Goal: Transaction & Acquisition: Subscribe to service/newsletter

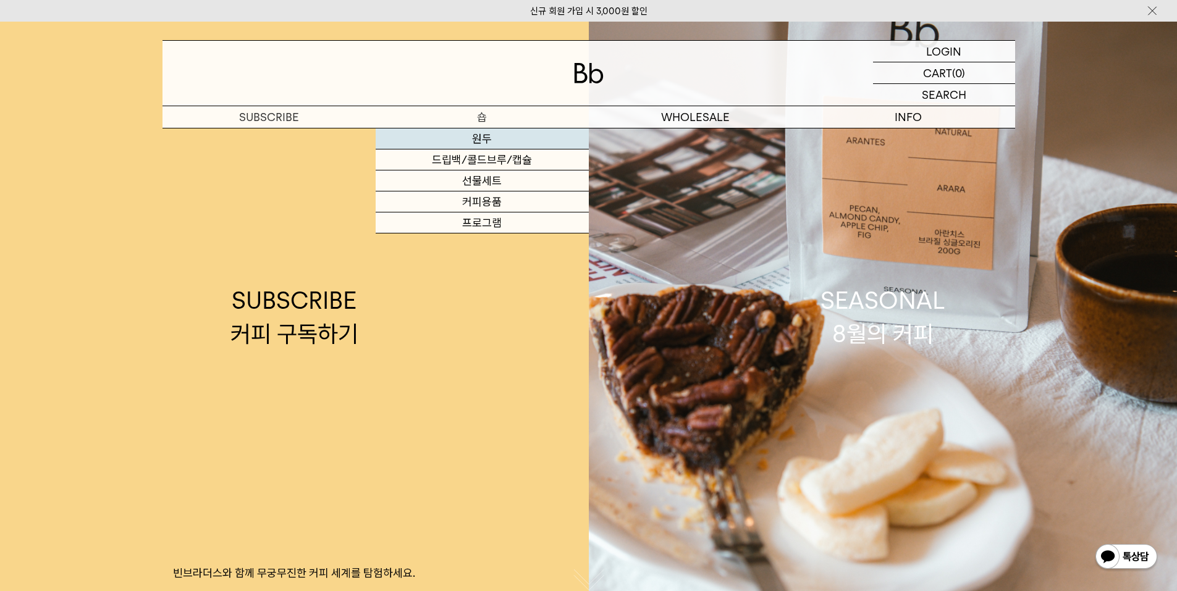
click at [489, 141] on link "원두" at bounding box center [482, 138] width 213 height 21
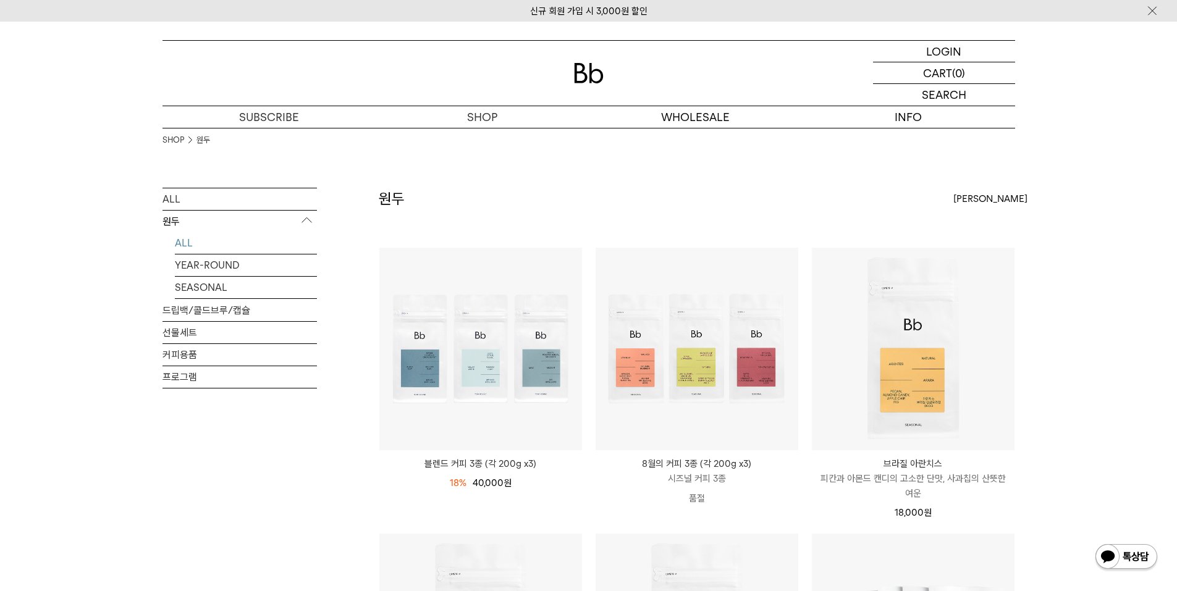
scroll to position [288, 0]
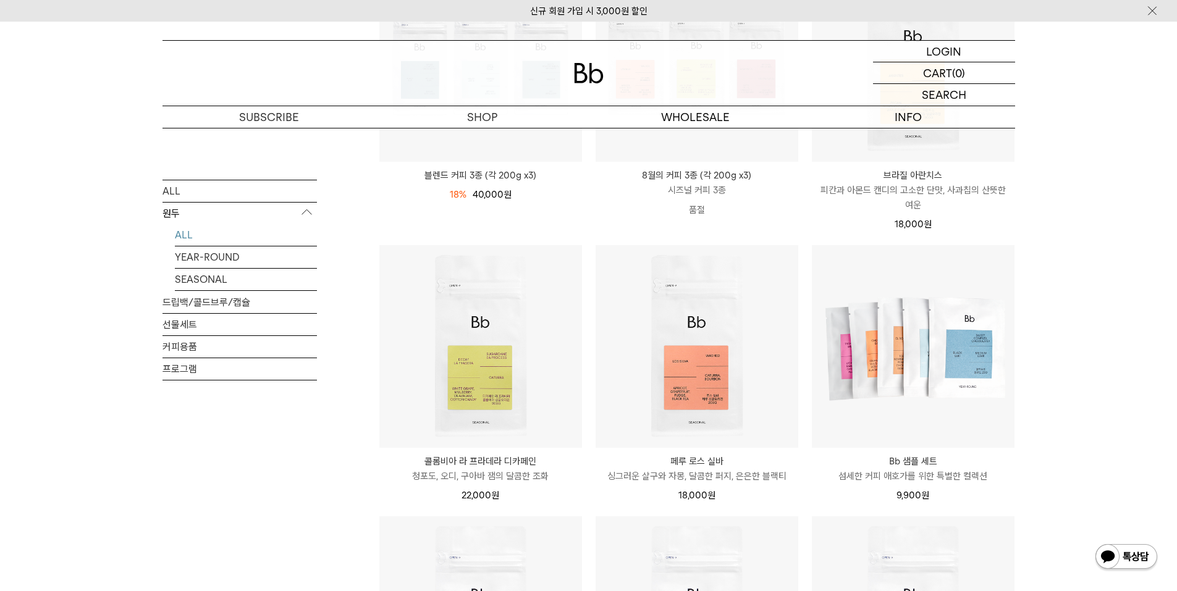
click at [597, 77] on img at bounding box center [589, 73] width 30 height 20
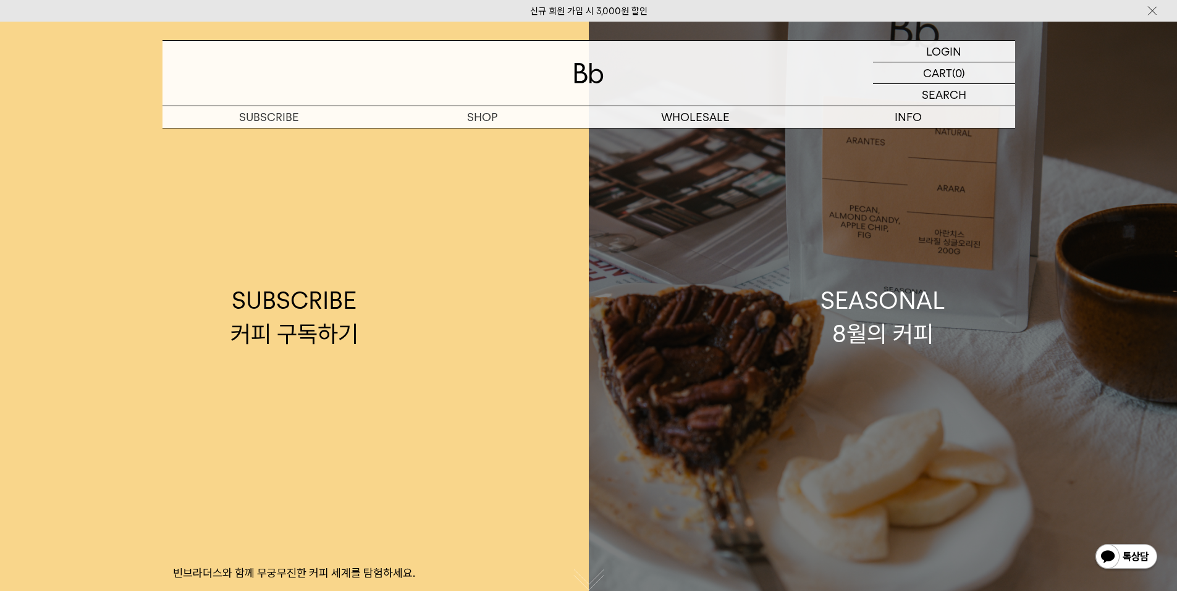
click at [857, 317] on div "SEASONAL 8월의 커피" at bounding box center [882, 316] width 125 height 65
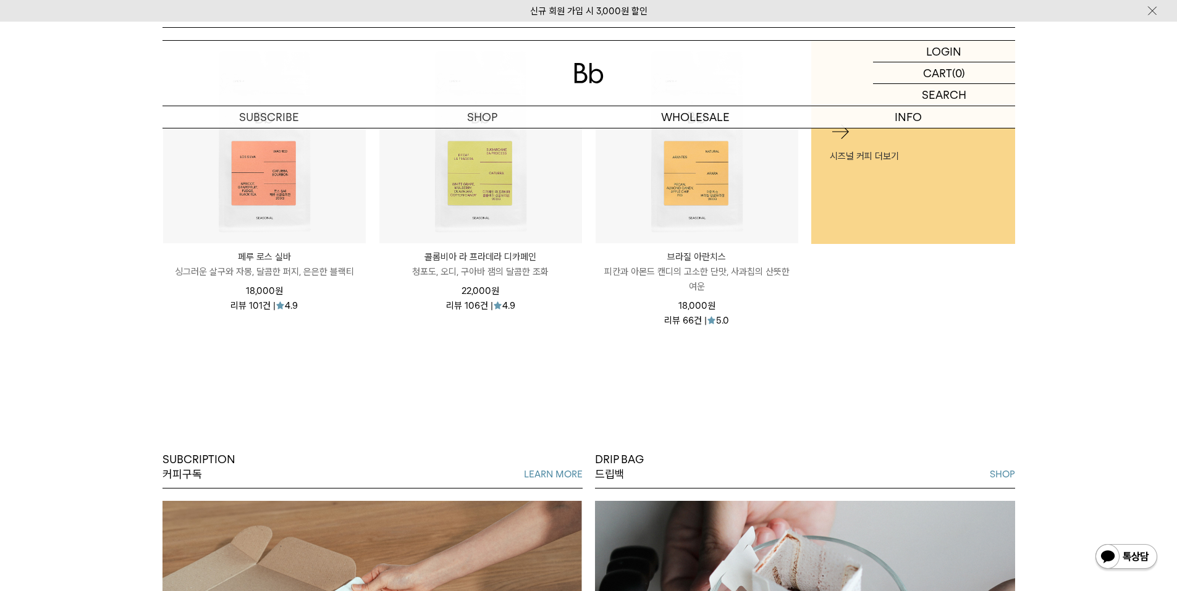
scroll to position [576, 0]
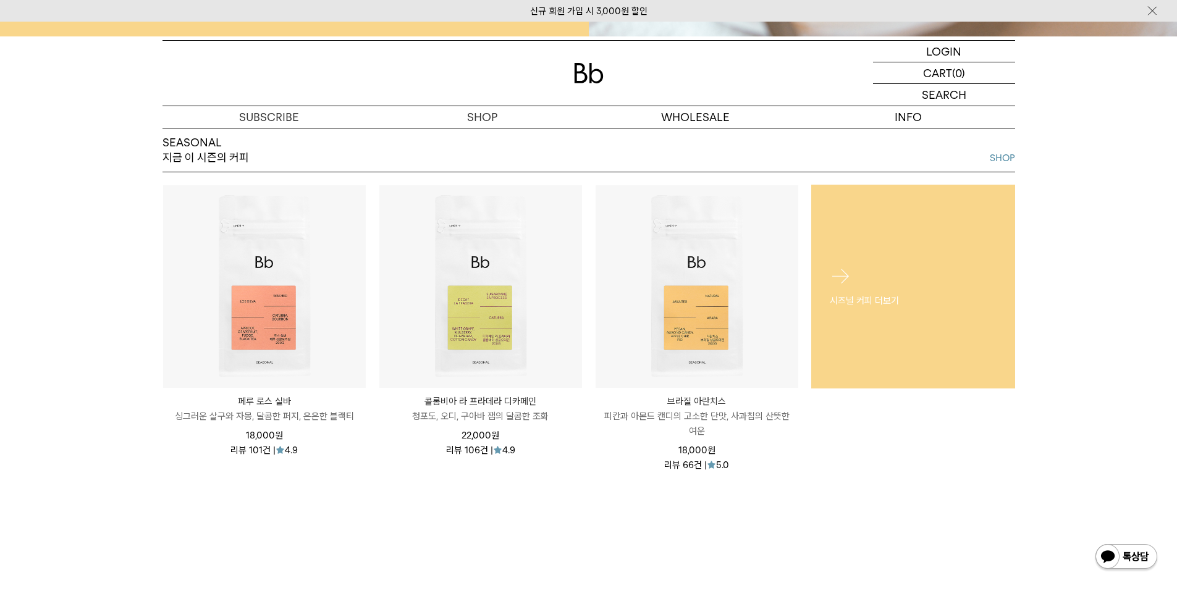
click at [876, 268] on div "시즈널 커피 더보기" at bounding box center [913, 286] width 204 height 80
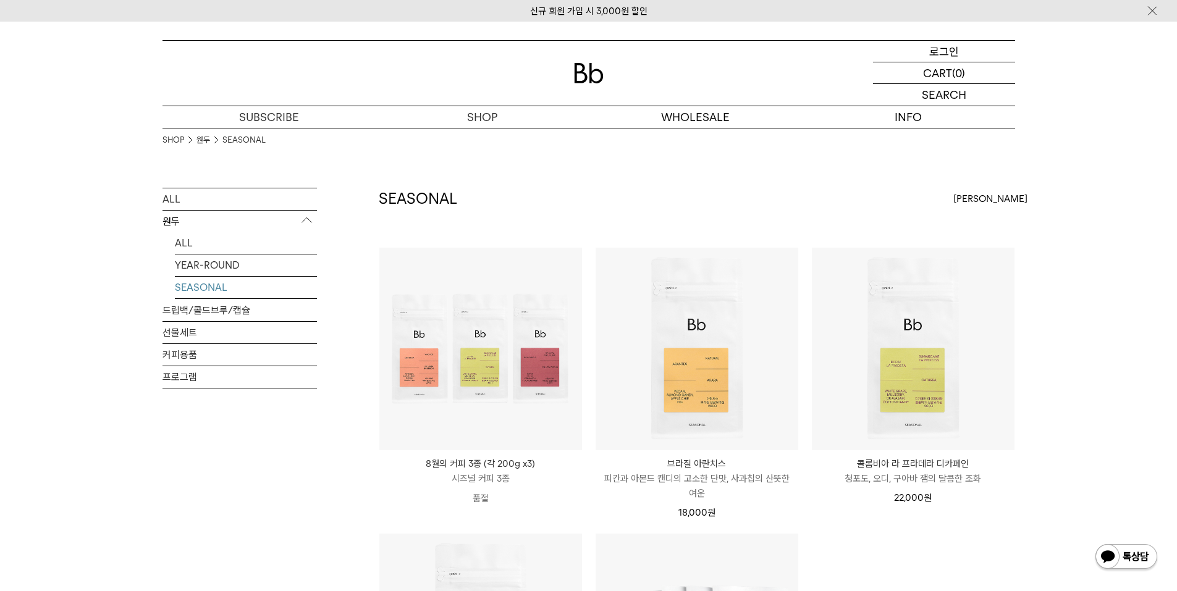
click at [936, 49] on p "로그인" at bounding box center [944, 51] width 30 height 21
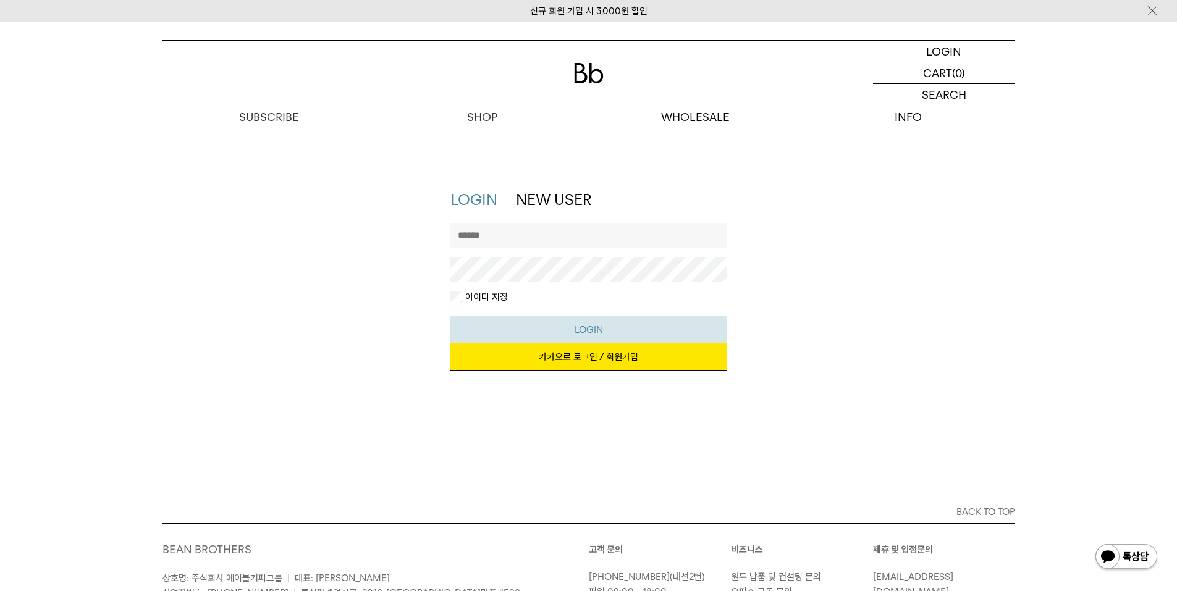
type input "********"
click at [595, 332] on button "LOGIN" at bounding box center [588, 330] width 276 height 28
click at [559, 242] on input "********" at bounding box center [588, 235] width 276 height 25
click at [563, 355] on link "카카오로 로그인 / 회원가입" at bounding box center [588, 356] width 276 height 27
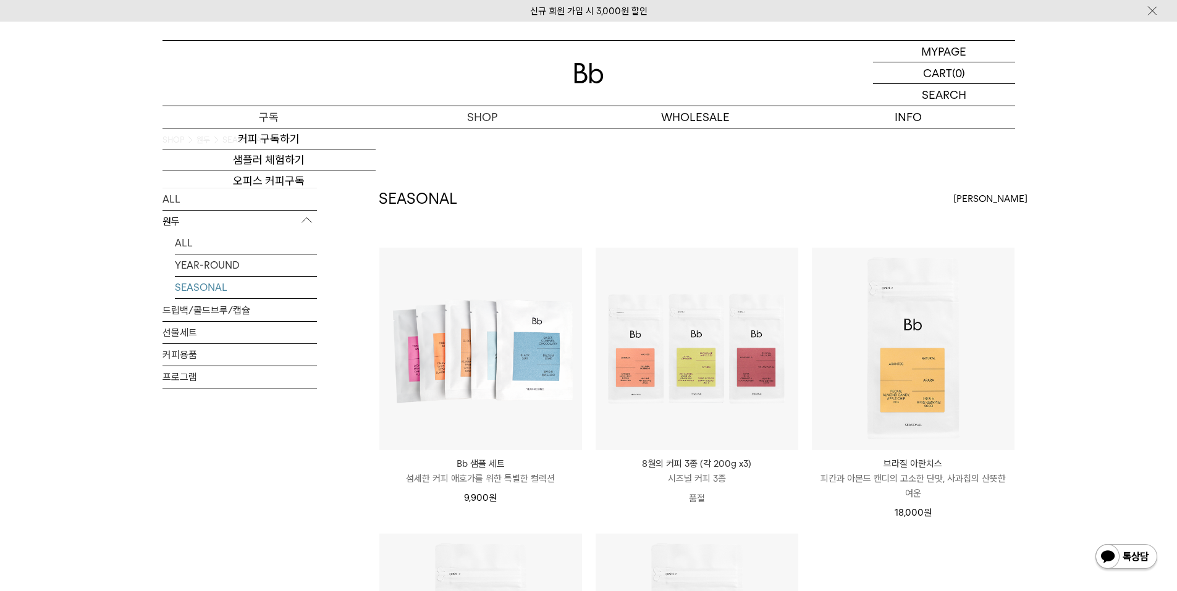
click at [285, 119] on p "구독" at bounding box center [268, 117] width 213 height 22
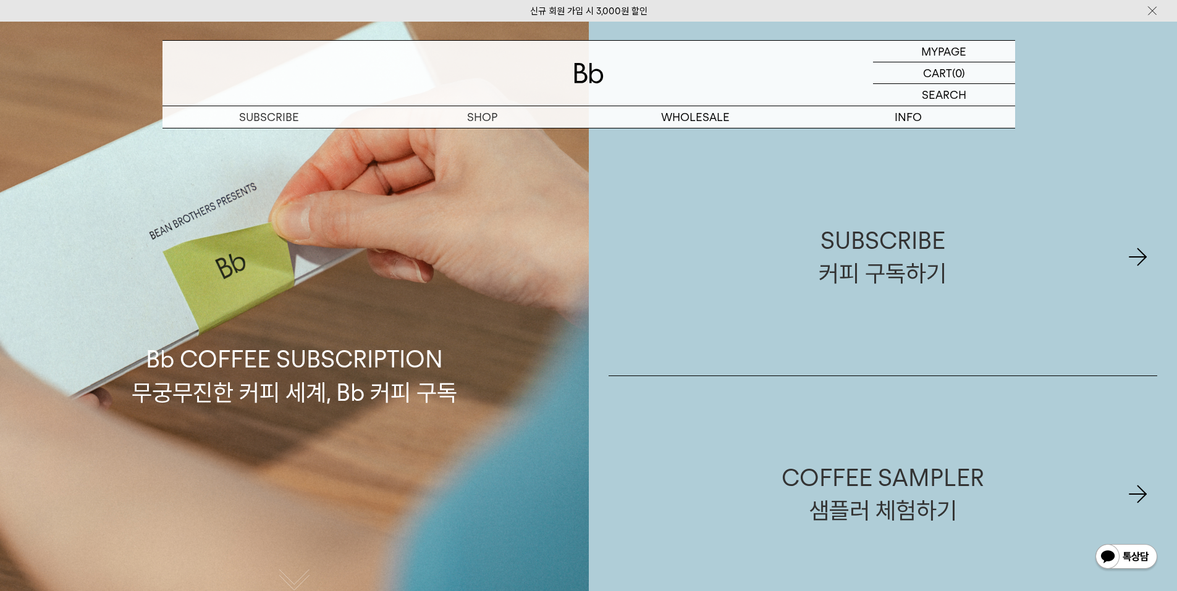
click at [875, 266] on div "SUBSCRIBE 커피 구독하기" at bounding box center [882, 256] width 128 height 65
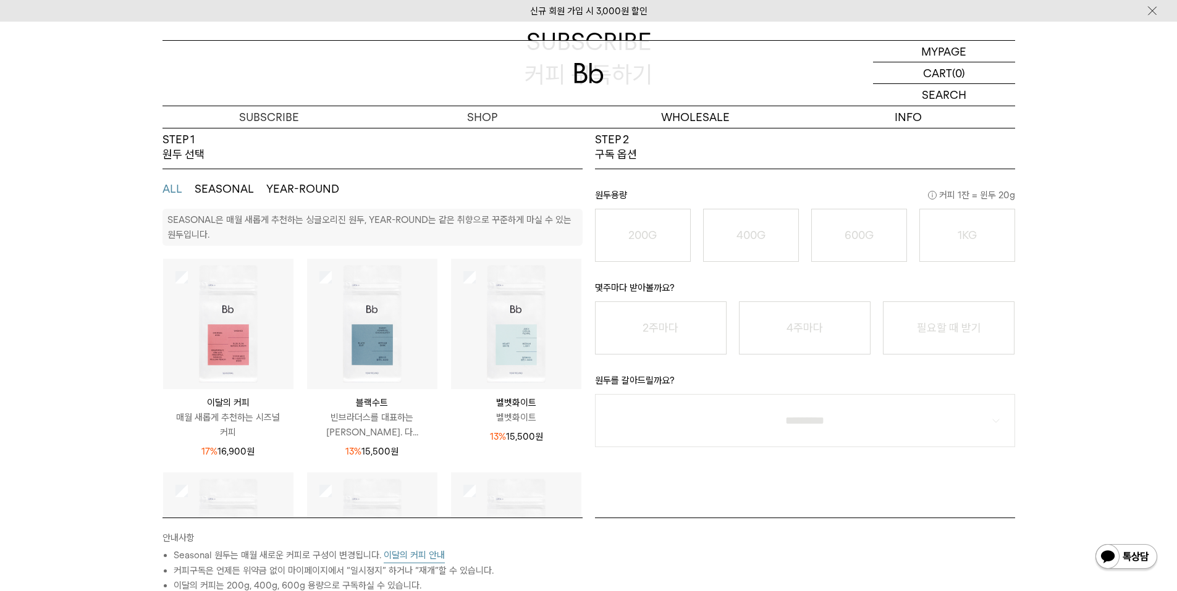
click at [232, 190] on button "SEASONAL" at bounding box center [224, 189] width 59 height 15
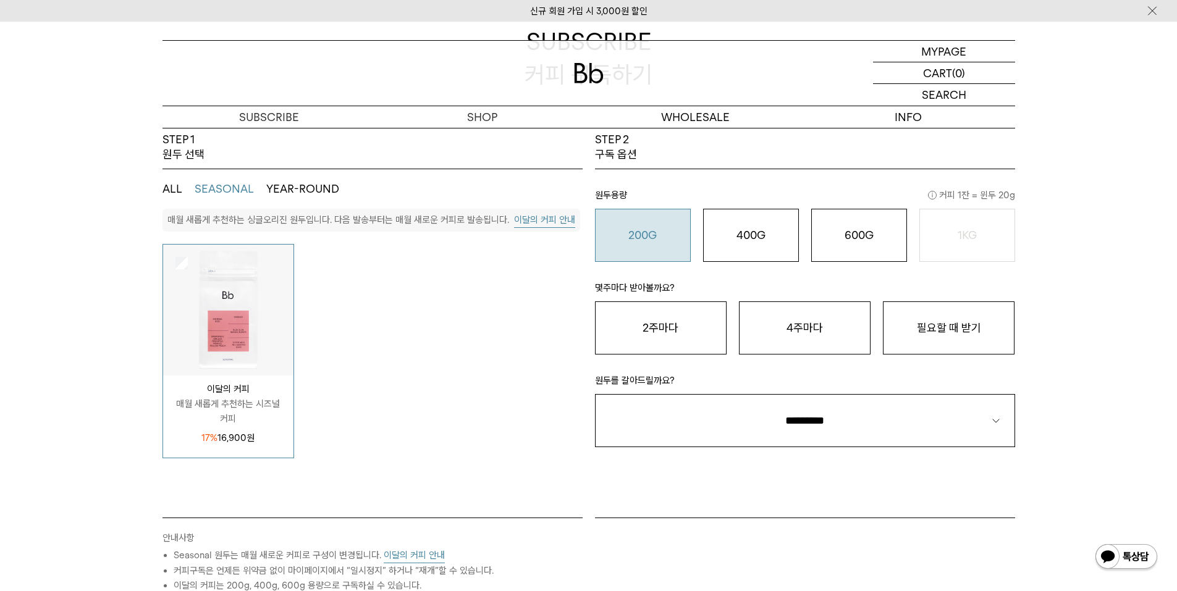
click at [641, 239] on o "200G" at bounding box center [642, 235] width 28 height 13
click at [945, 311] on button "필요할 때 받기" at bounding box center [949, 327] width 132 height 53
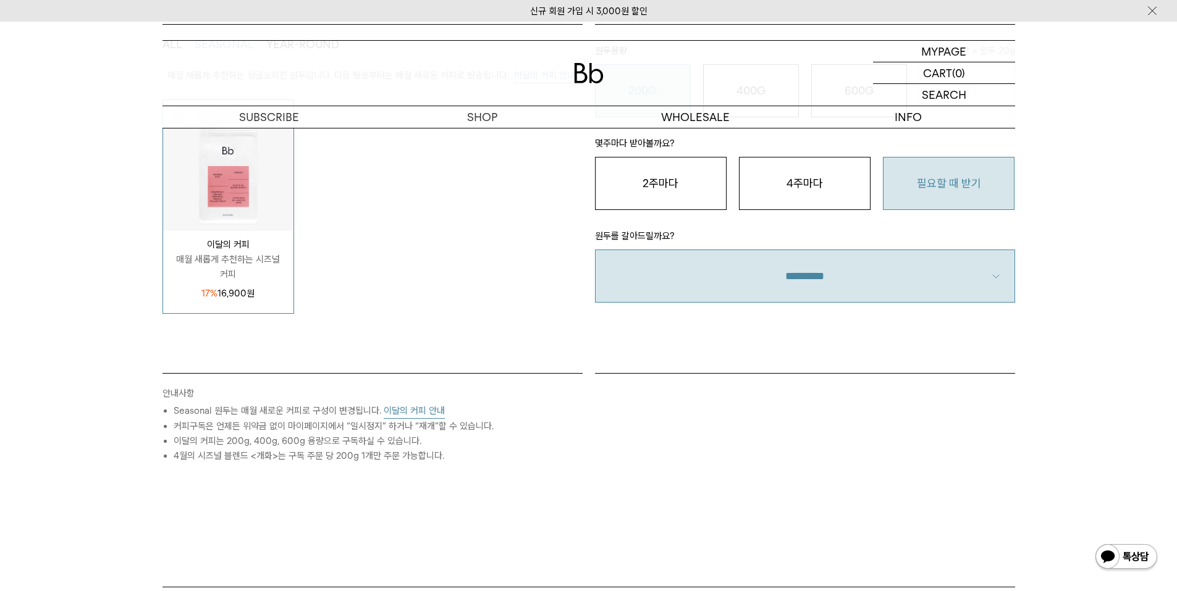
click at [854, 272] on select "**********" at bounding box center [805, 276] width 420 height 53
select select "**"
click at [595, 250] on select "**********" at bounding box center [805, 276] width 420 height 53
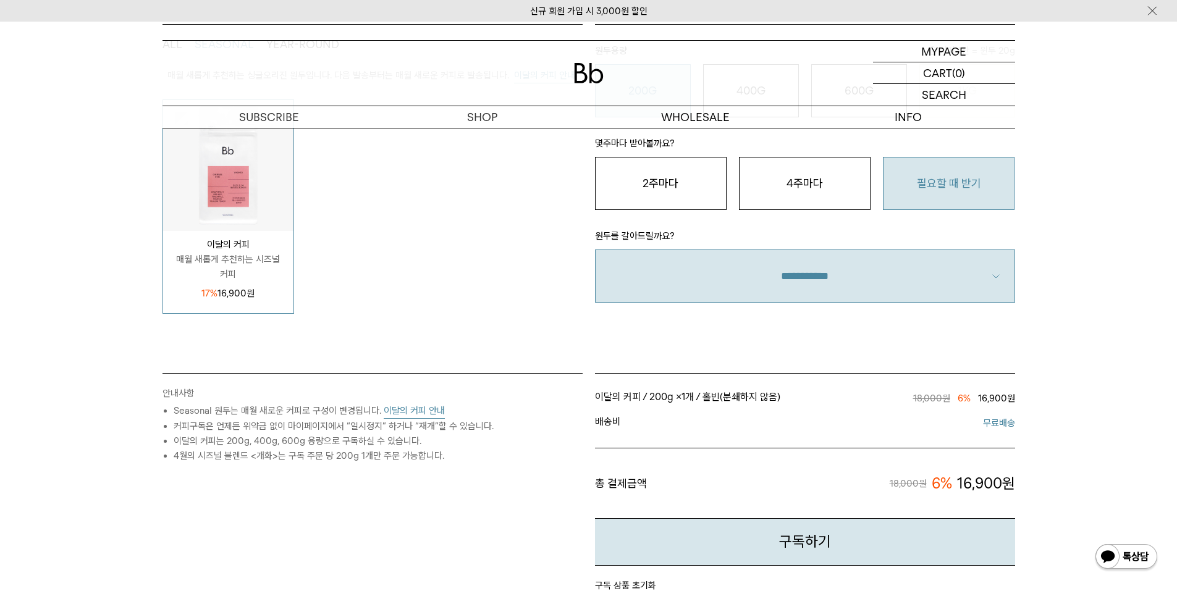
click at [802, 334] on div "STEP 2 구독 옵션 원두용량 커피 1잔 = 윈두 20g 200G 16,900 원 400G 31,000 원 600G 43,000 원 1KG …" at bounding box center [805, 180] width 432 height 385
click at [421, 408] on button "이달의 커피 안내" at bounding box center [414, 410] width 61 height 15
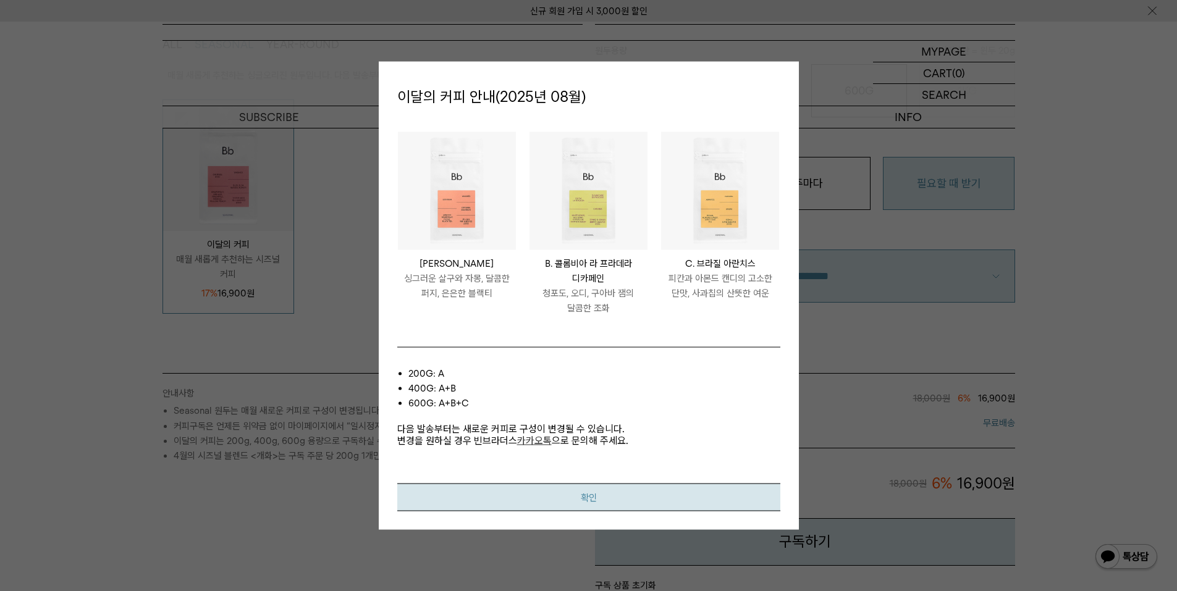
click at [603, 492] on button "확인" at bounding box center [588, 498] width 383 height 28
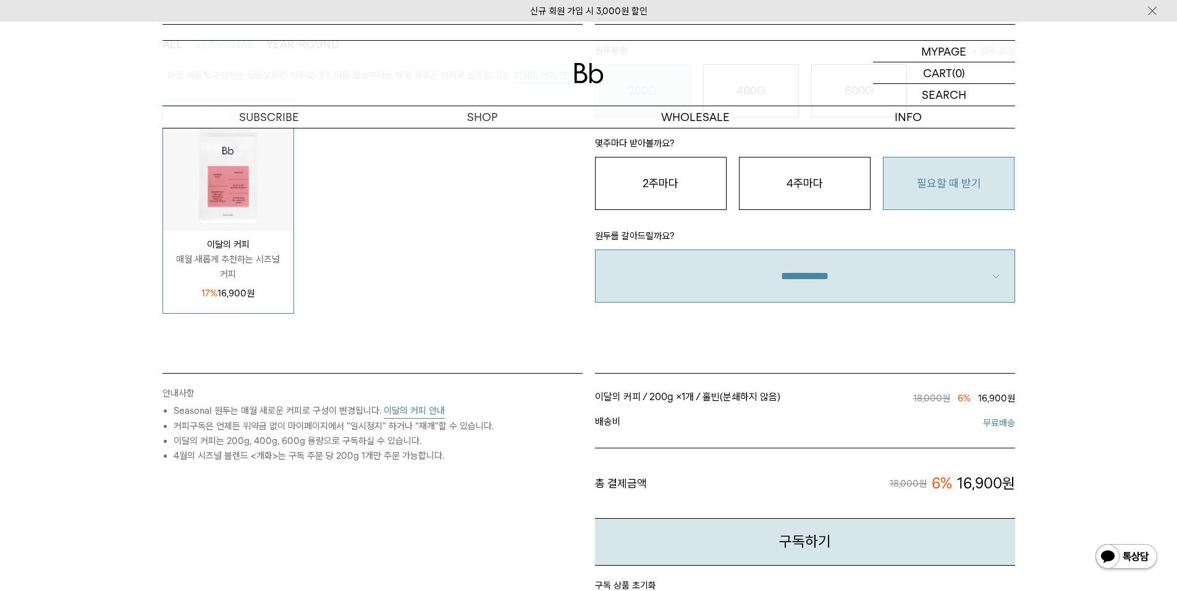
scroll to position [144, 0]
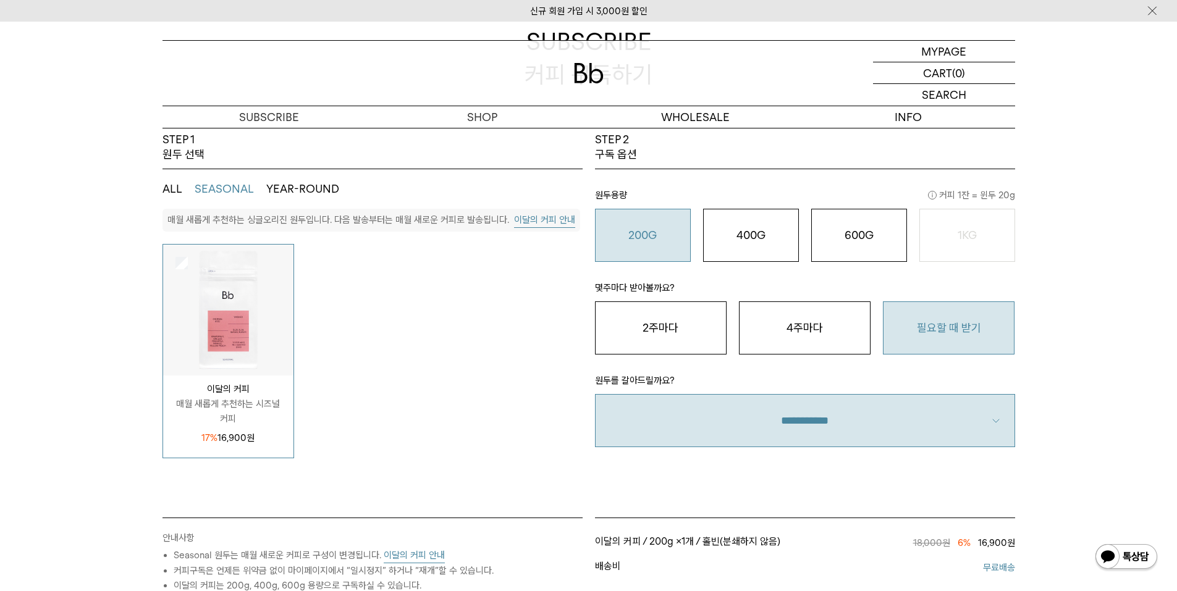
click at [545, 223] on button "이달의 커피 안내" at bounding box center [544, 220] width 61 height 15
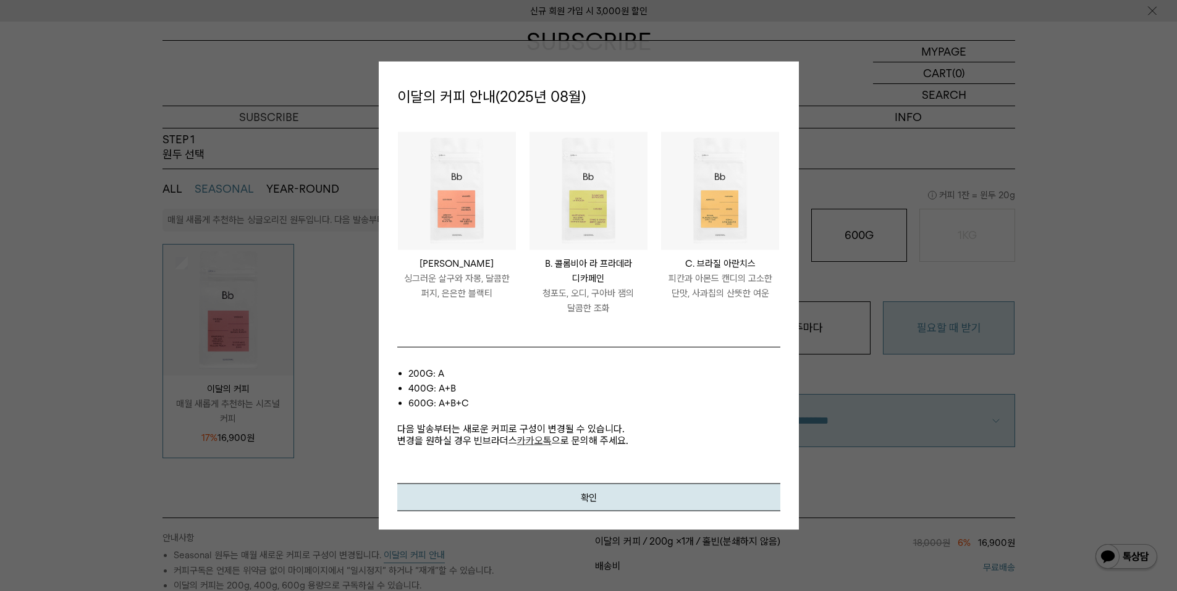
click at [589, 200] on img at bounding box center [588, 191] width 118 height 118
click at [392, 235] on li "PERU LOS SILVA [PERSON_NAME] 싱그러운 살구와 [PERSON_NAME], 달콤한 퍼지, 은은한 블랙티" at bounding box center [457, 230] width 132 height 197
drag, startPoint x: 480, startPoint y: 249, endPoint x: 533, endPoint y: 289, distance: 66.6
click at [480, 250] on img at bounding box center [457, 191] width 118 height 118
click at [587, 285] on p "B. 콜롬비아 라 프라데라 디카페인" at bounding box center [588, 271] width 118 height 30
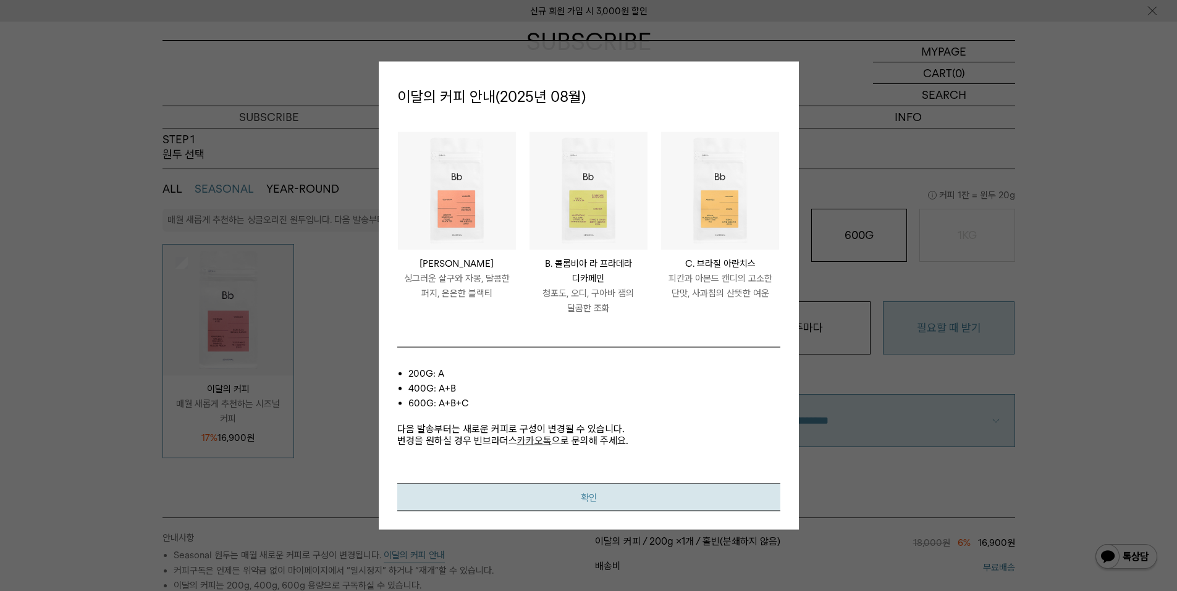
click at [596, 506] on button "확인" at bounding box center [588, 498] width 383 height 28
